Goal: Navigation & Orientation: Find specific page/section

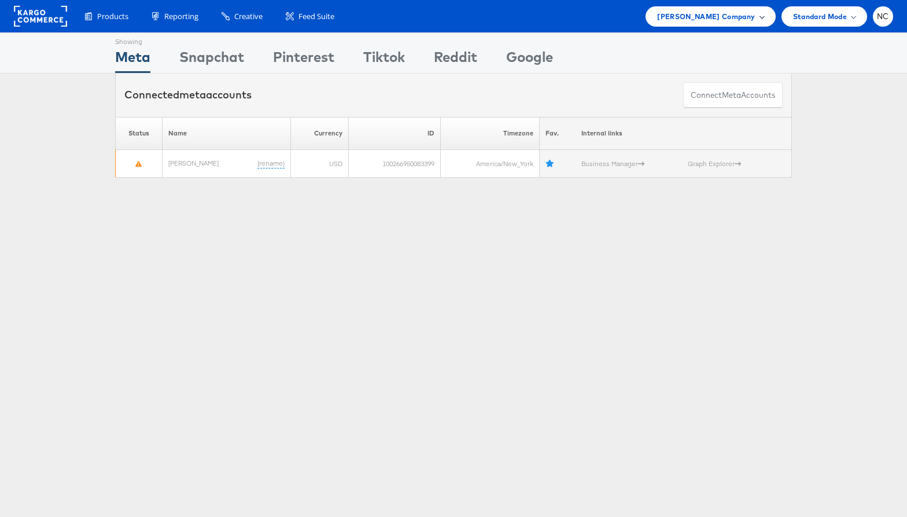
click at [695, 21] on span "[PERSON_NAME] Company" at bounding box center [706, 16] width 98 height 12
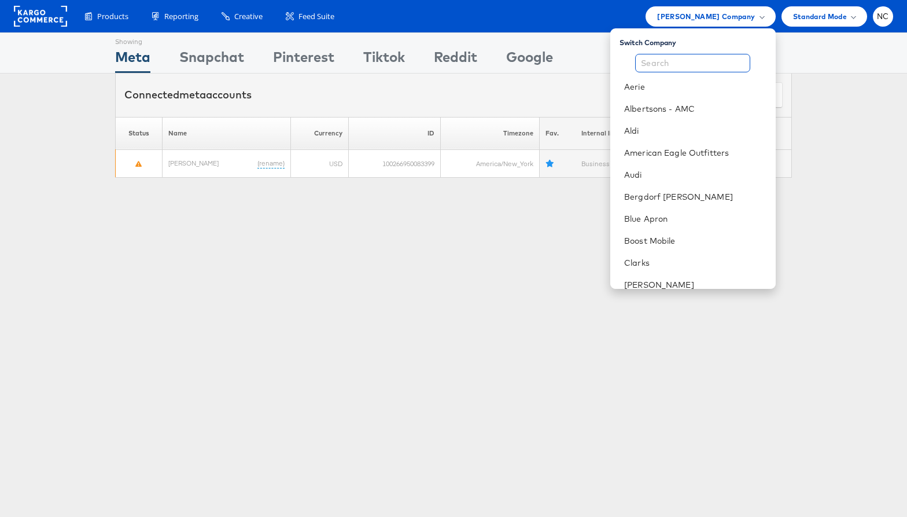
click at [684, 59] on input "text" at bounding box center [692, 63] width 115 height 19
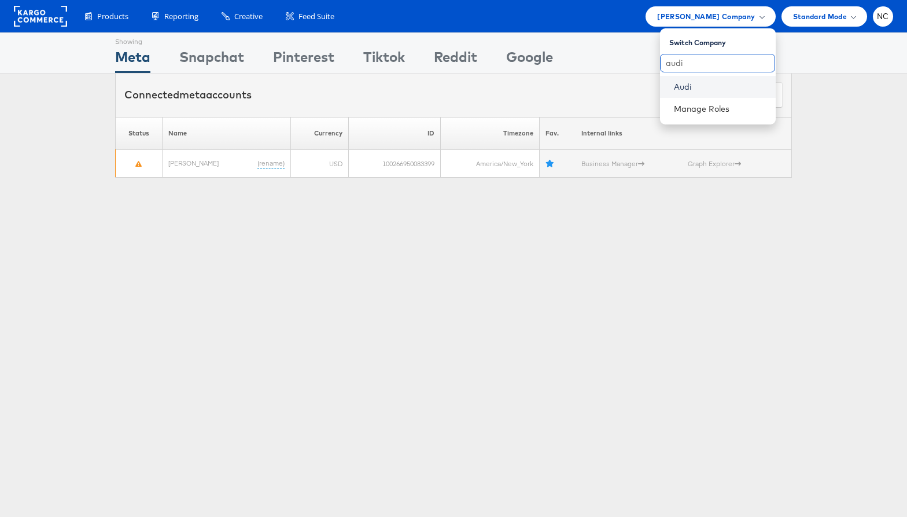
type input "audi"
click at [690, 86] on link "Audi" at bounding box center [720, 87] width 93 height 12
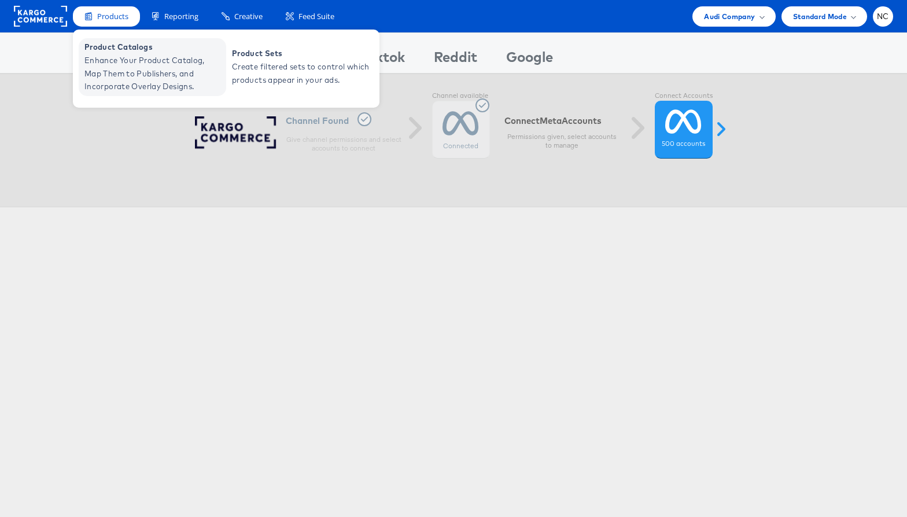
click at [130, 54] on span "Enhance Your Product Catalog, Map Them to Publishers, and Incorporate Overlay D…" at bounding box center [153, 73] width 139 height 39
